Goal: Navigation & Orientation: Find specific page/section

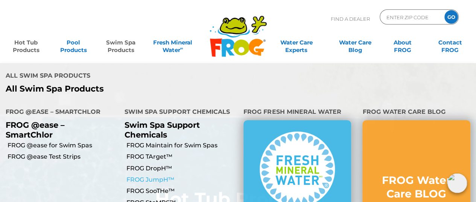
click at [155, 175] on link "FROG JumpH™" at bounding box center [181, 179] width 111 height 8
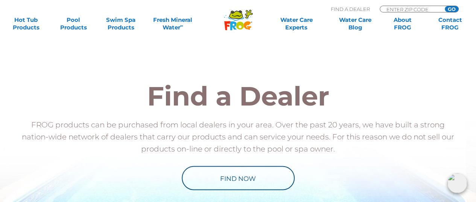
scroll to position [677, 0]
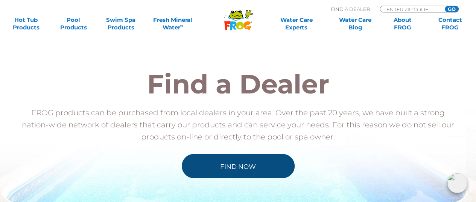
click at [208, 154] on link "Find Now" at bounding box center [238, 165] width 113 height 24
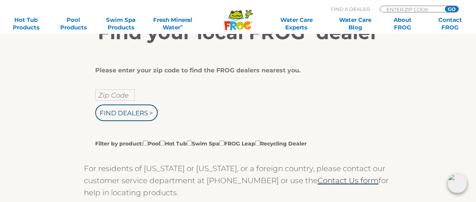
scroll to position [150, 0]
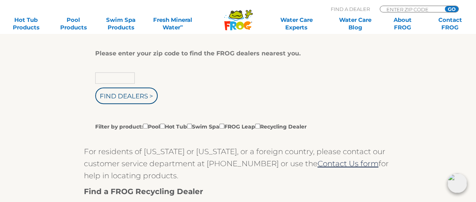
click at [109, 79] on input "text" at bounding box center [114, 77] width 39 height 11
type input "28801"
click at [95, 87] on input "Find Dealers >" at bounding box center [126, 95] width 62 height 17
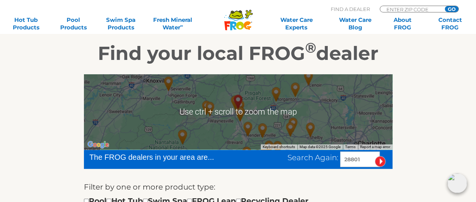
scroll to position [150, 0]
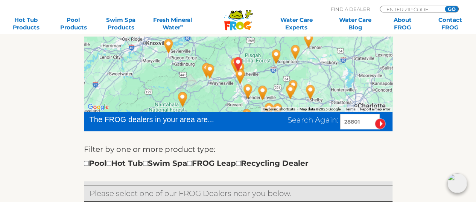
click at [379, 122] on input "image" at bounding box center [380, 123] width 11 height 11
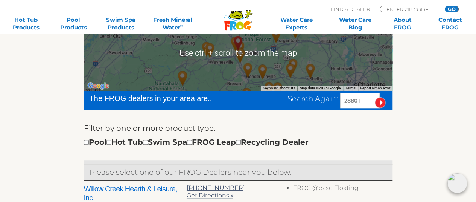
scroll to position [188, 0]
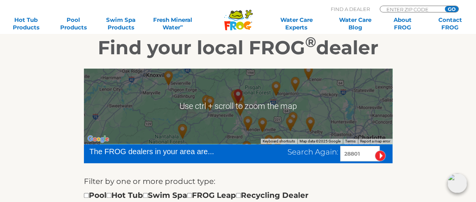
scroll to position [112, 0]
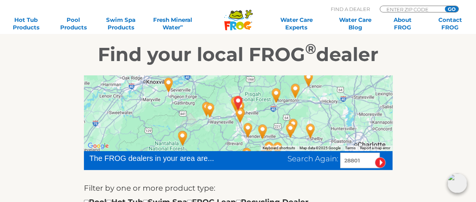
click at [240, 109] on img "ASHEVILLE, NC 28801" at bounding box center [237, 103] width 17 height 20
click at [251, 115] on div at bounding box center [238, 112] width 308 height 75
click at [239, 103] on img "ASHEVILLE, NC 28801" at bounding box center [237, 103] width 17 height 20
click at [241, 114] on img "The Great Backyard Place - Asheville - 10 miles away." at bounding box center [239, 115] width 17 height 20
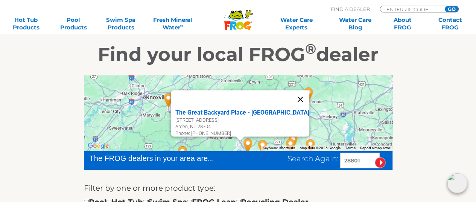
click at [291, 96] on button "Close" at bounding box center [300, 99] width 18 height 18
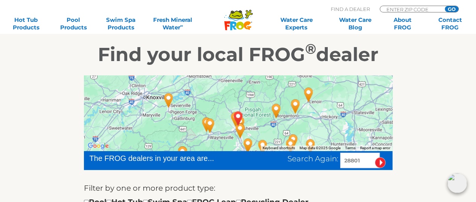
click at [249, 129] on img "Hot Springs Pools & Spas - Asheville - 10 miles away." at bounding box center [240, 130] width 17 height 20
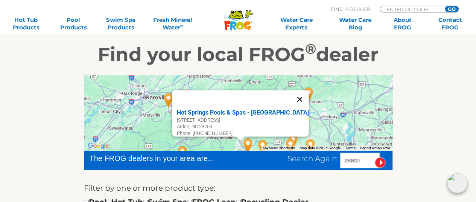
click at [290, 94] on button "Close" at bounding box center [299, 99] width 18 height 18
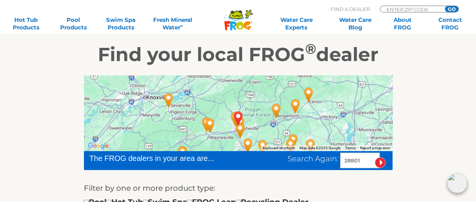
click at [233, 121] on img "ASHEVILLE, NC 28801" at bounding box center [237, 118] width 17 height 20
click at [241, 123] on img "ASHEVILLE, NC 28801" at bounding box center [237, 118] width 17 height 20
click at [239, 129] on img "The Great Backyard Place - Asheville - 10 miles away." at bounding box center [239, 130] width 17 height 20
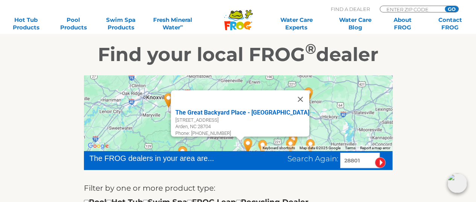
click at [239, 130] on div "Phone: 828-676-2764" at bounding box center [242, 133] width 134 height 6
click at [291, 94] on button "Close" at bounding box center [300, 99] width 18 height 18
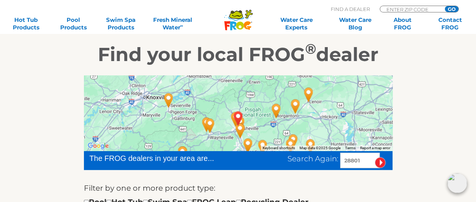
click at [241, 122] on img "ASHEVILLE, NC 28801" at bounding box center [237, 118] width 17 height 20
click at [238, 117] on img "ASHEVILLE, NC 28801" at bounding box center [237, 118] width 17 height 20
click at [237, 116] on img "ASHEVILLE, NC 28801" at bounding box center [237, 118] width 17 height 20
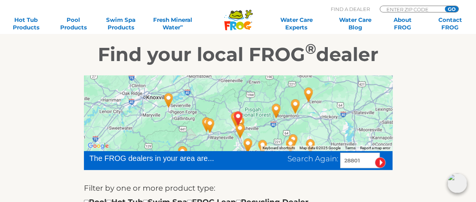
click at [232, 118] on img "ASHEVILLE, NC 28801" at bounding box center [237, 118] width 17 height 20
click at [248, 128] on img "The Great Backyard Place - Asheville - 10 miles away." at bounding box center [239, 130] width 17 height 20
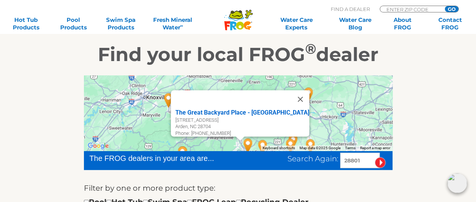
click at [291, 96] on button "Close" at bounding box center [300, 99] width 18 height 18
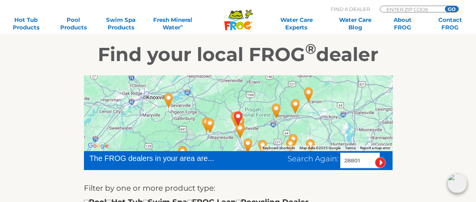
click at [239, 118] on img "ASHEVILLE, NC 28801" at bounding box center [237, 118] width 17 height 20
click at [238, 117] on img "ASHEVILLE, NC 28801" at bounding box center [237, 118] width 17 height 20
click at [231, 116] on img "ASHEVILLE, NC 28801" at bounding box center [237, 118] width 17 height 20
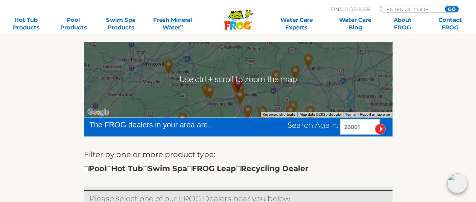
scroll to position [149, 0]
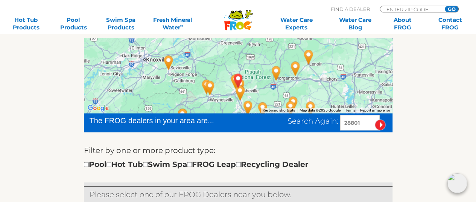
click at [380, 126] on input "image" at bounding box center [380, 124] width 11 height 11
click at [381, 125] on input "image" at bounding box center [380, 124] width 11 height 11
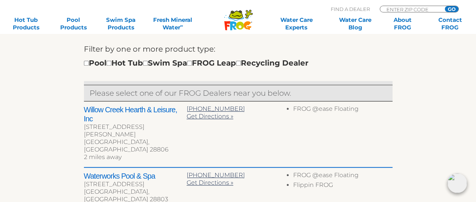
scroll to position [262, 0]
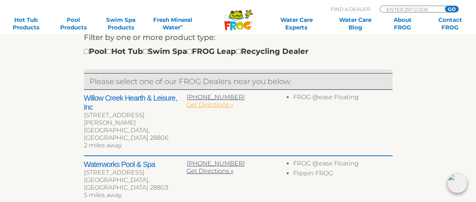
click at [199, 105] on span "Get Directions »" at bounding box center [210, 104] width 47 height 7
